Goal: Task Accomplishment & Management: Use online tool/utility

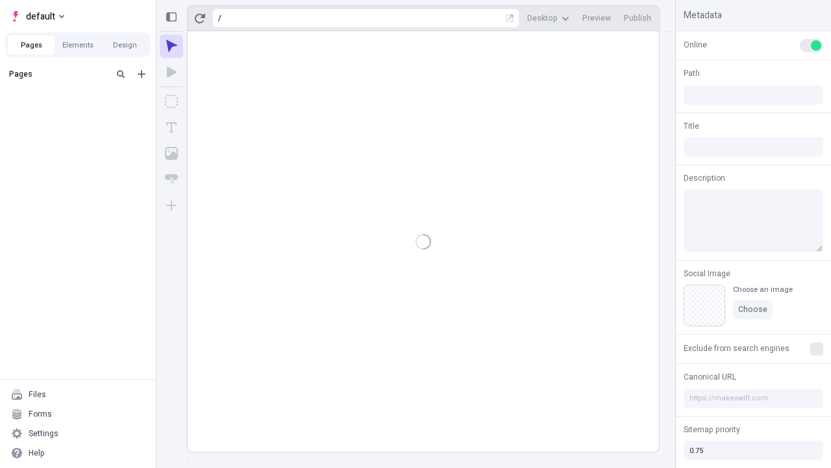
type input "/deep-link-carus"
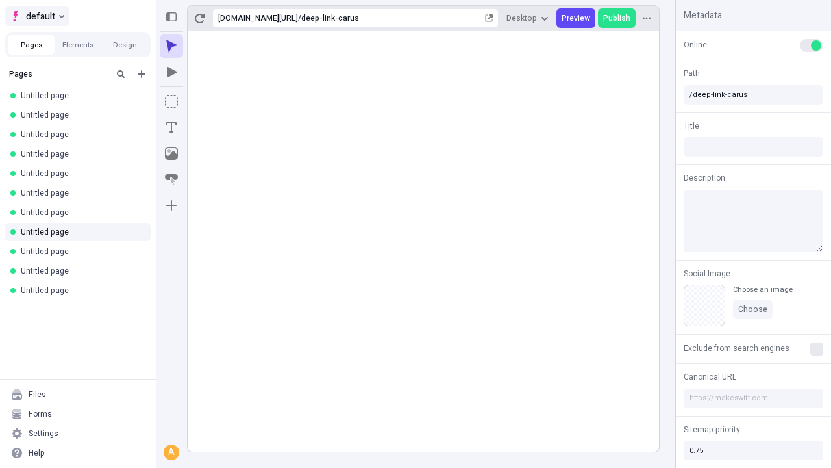
click at [36, 16] on span "default" at bounding box center [40, 16] width 29 height 16
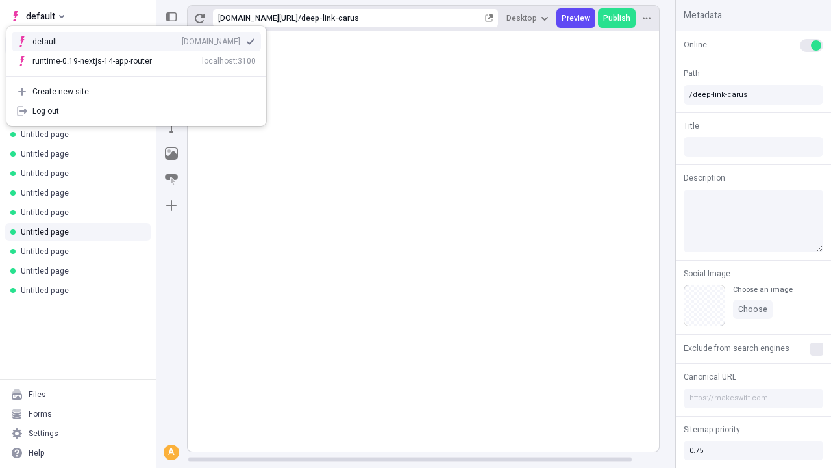
click at [182, 39] on div "[DOMAIN_NAME]" at bounding box center [211, 41] width 58 height 10
click at [142, 74] on icon "Add new" at bounding box center [142, 74] width 8 height 8
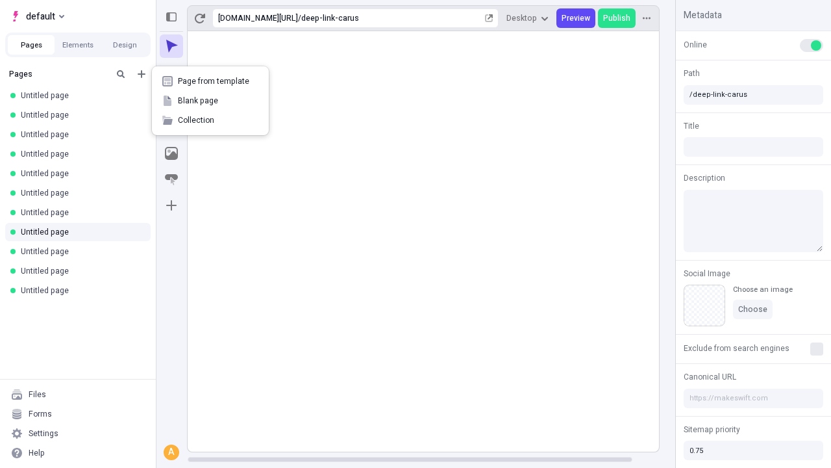
click at [210, 101] on span "Blank page" at bounding box center [218, 100] width 81 height 10
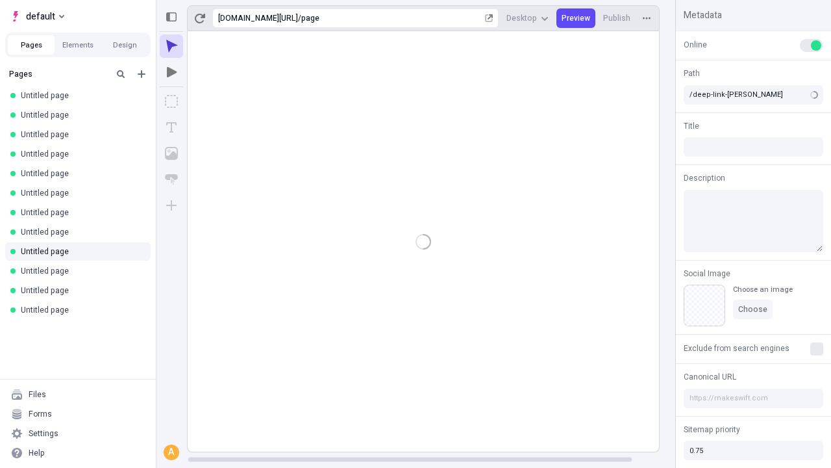
type input "/page"
